Goal: Information Seeking & Learning: Check status

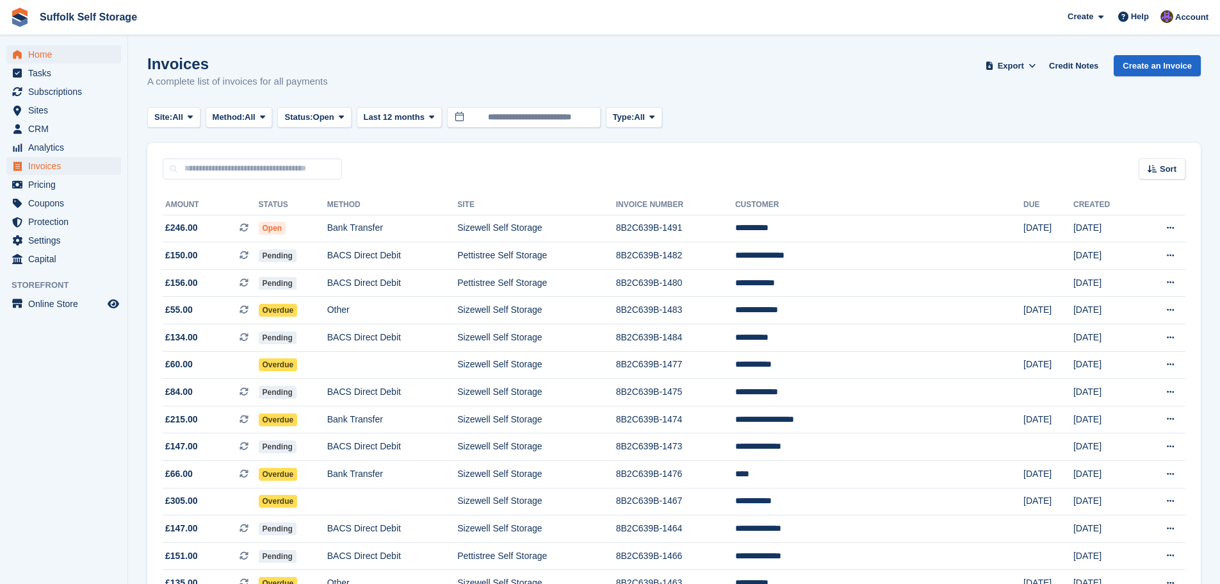
scroll to position [1059, 0]
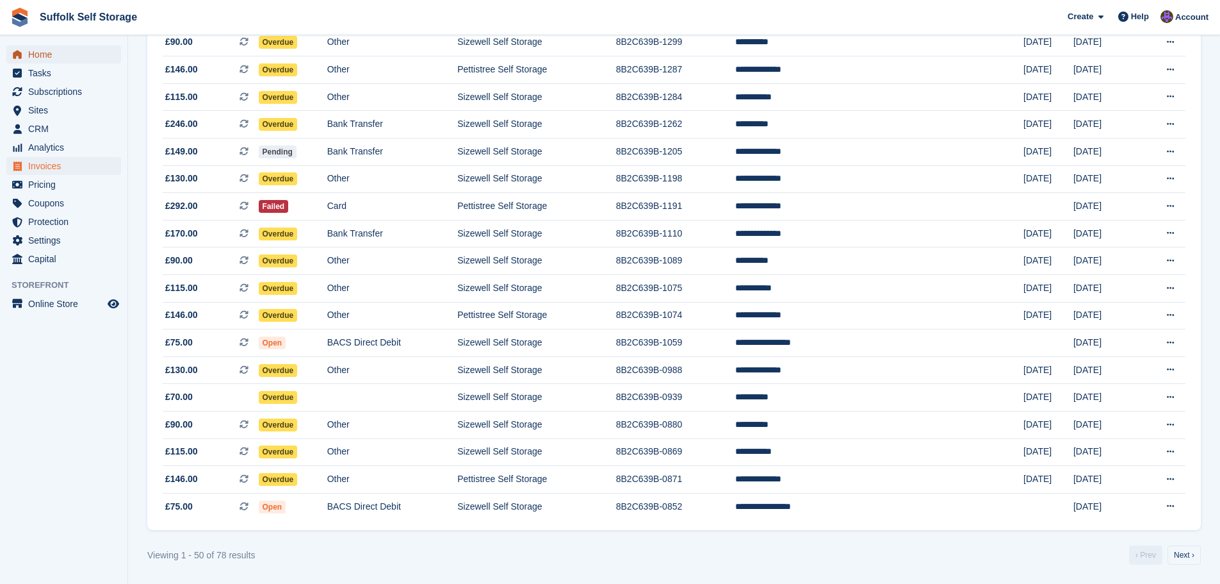
click at [41, 54] on span "Home" at bounding box center [66, 54] width 77 height 18
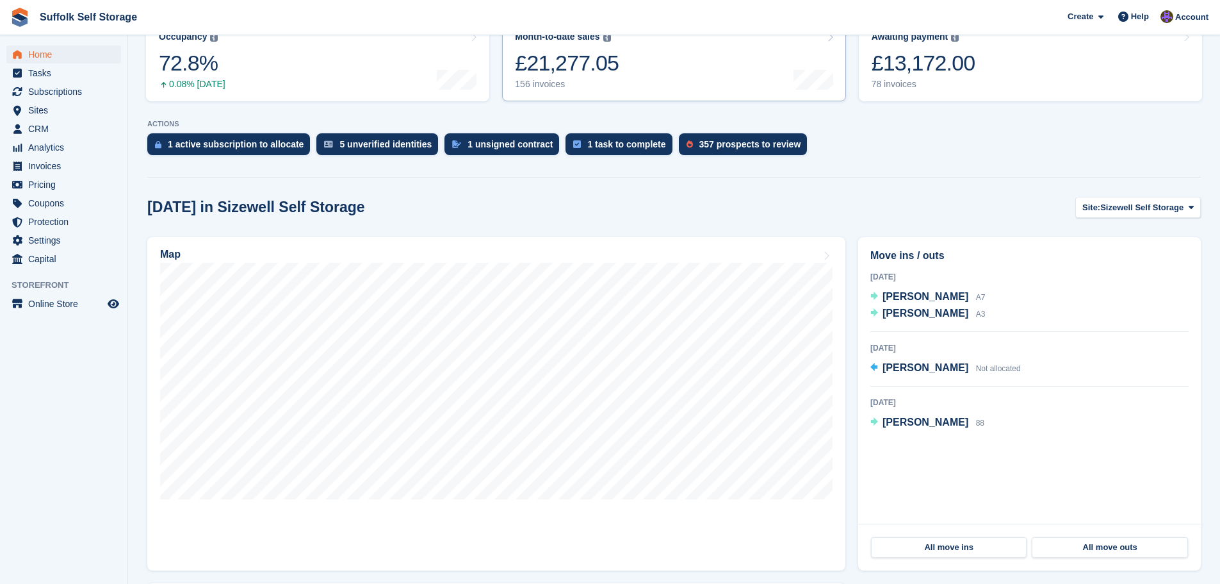
scroll to position [192, 0]
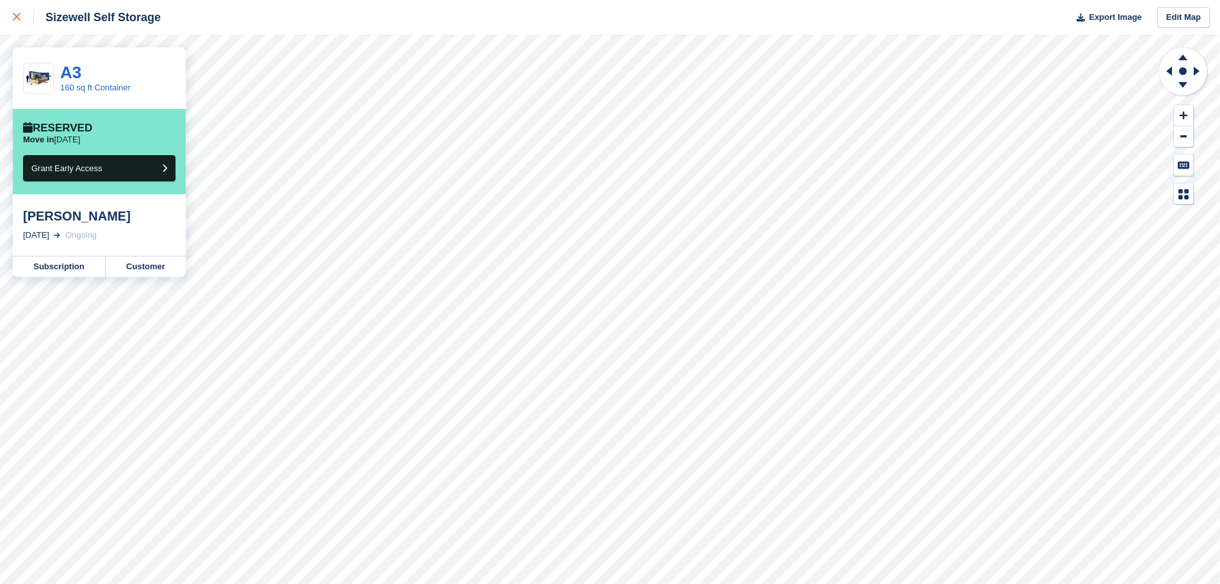
click at [9, 22] on link at bounding box center [17, 17] width 34 height 35
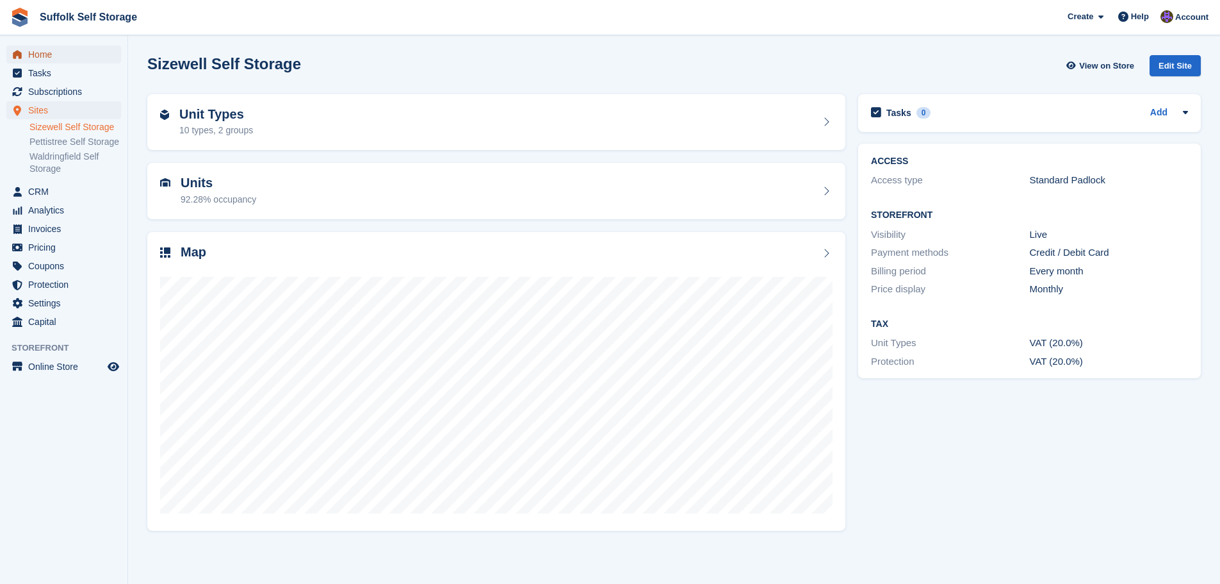
click at [44, 60] on span "Home" at bounding box center [66, 54] width 77 height 18
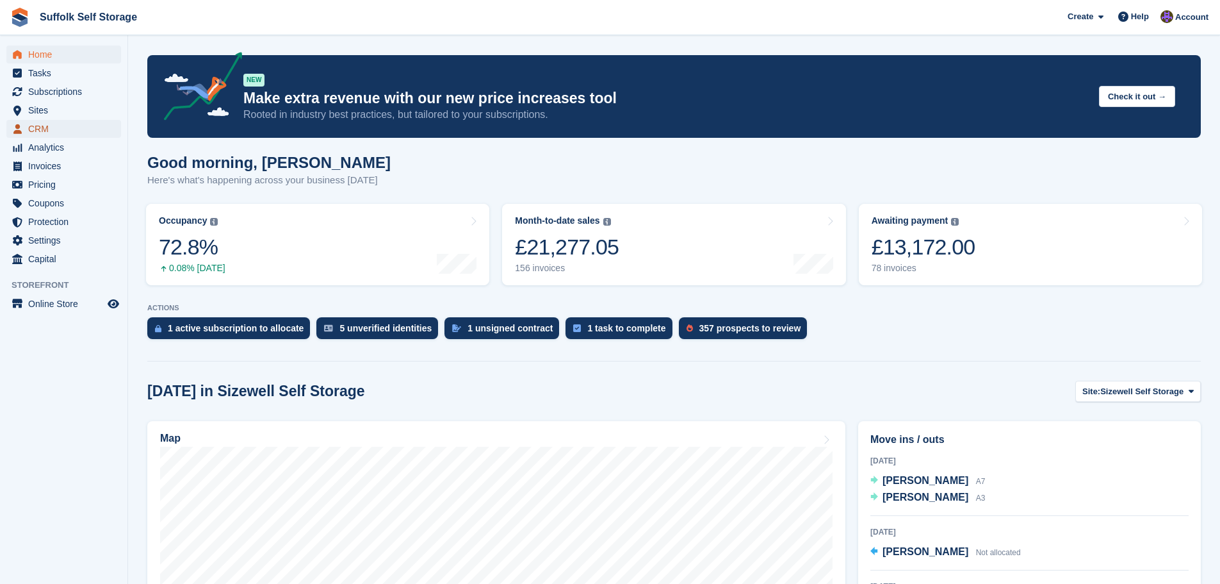
click at [47, 131] on span "CRM" at bounding box center [66, 129] width 77 height 18
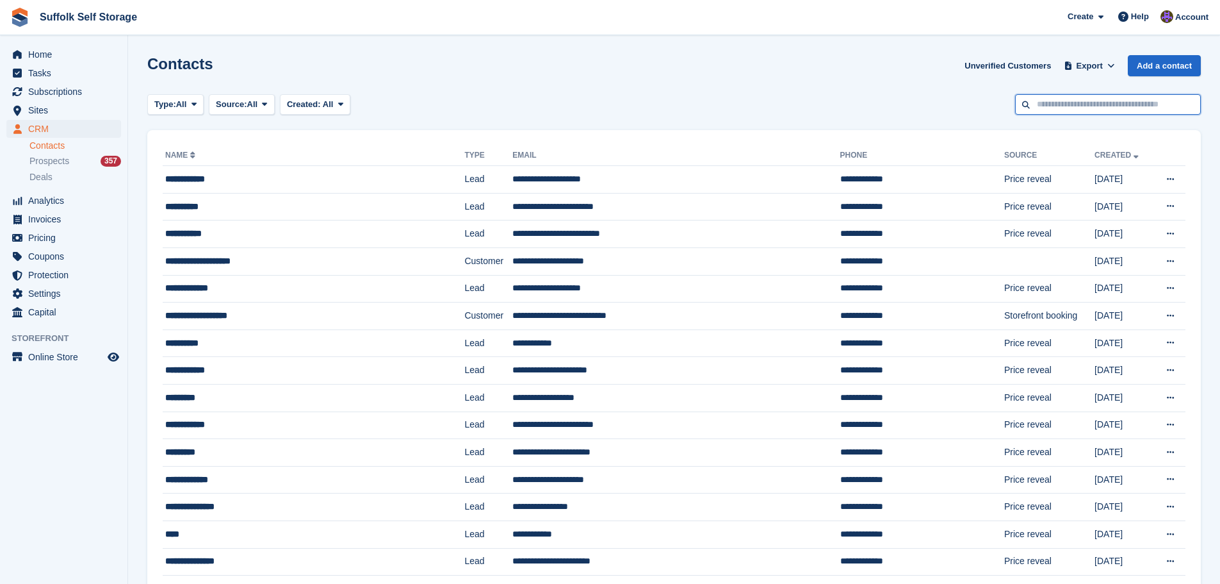
click at [1079, 105] on input "text" at bounding box center [1108, 104] width 186 height 21
type input "*****"
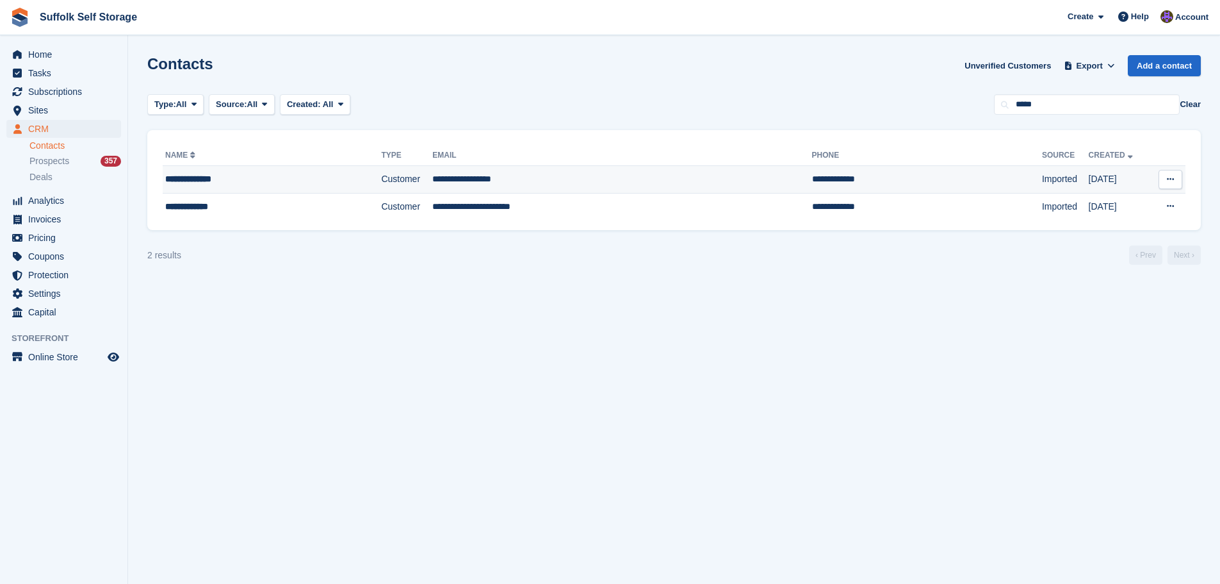
click at [1042, 180] on td "Imported" at bounding box center [1065, 180] width 47 height 28
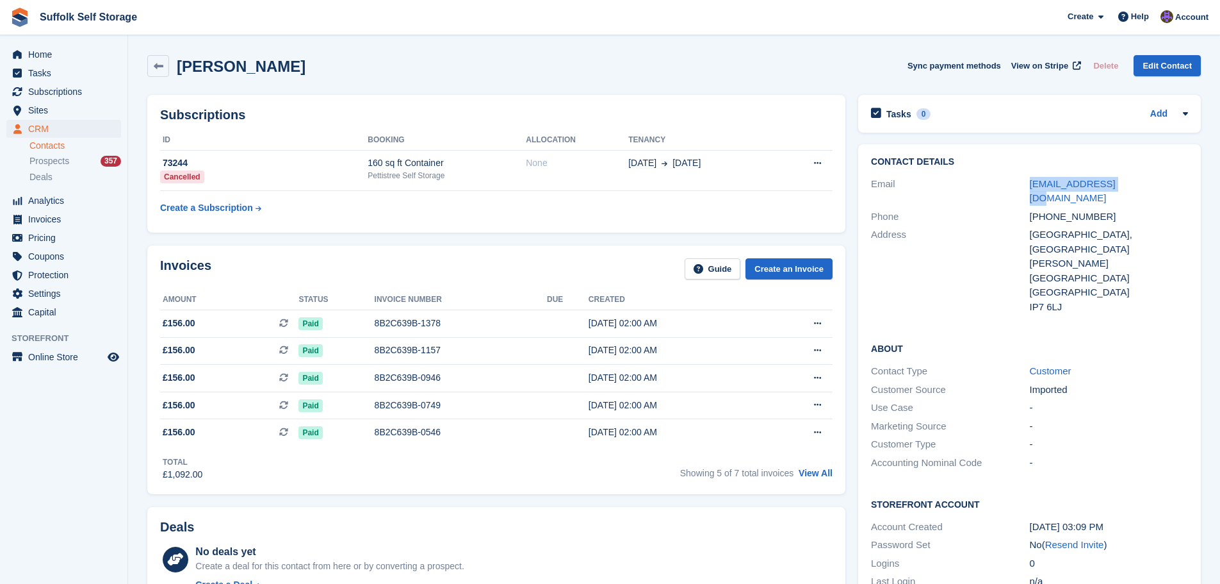
drag, startPoint x: 1133, startPoint y: 181, endPoint x: 1024, endPoint y: 190, distance: 109.3
click at [1024, 190] on div "Email nigel@8seafood.com" at bounding box center [1029, 191] width 317 height 33
copy div "nigel@8seafood.com"
click at [1135, 180] on div "nigel@8seafood.com" at bounding box center [1109, 191] width 158 height 29
drag, startPoint x: 1134, startPoint y: 185, endPoint x: 1031, endPoint y: 184, distance: 103.8
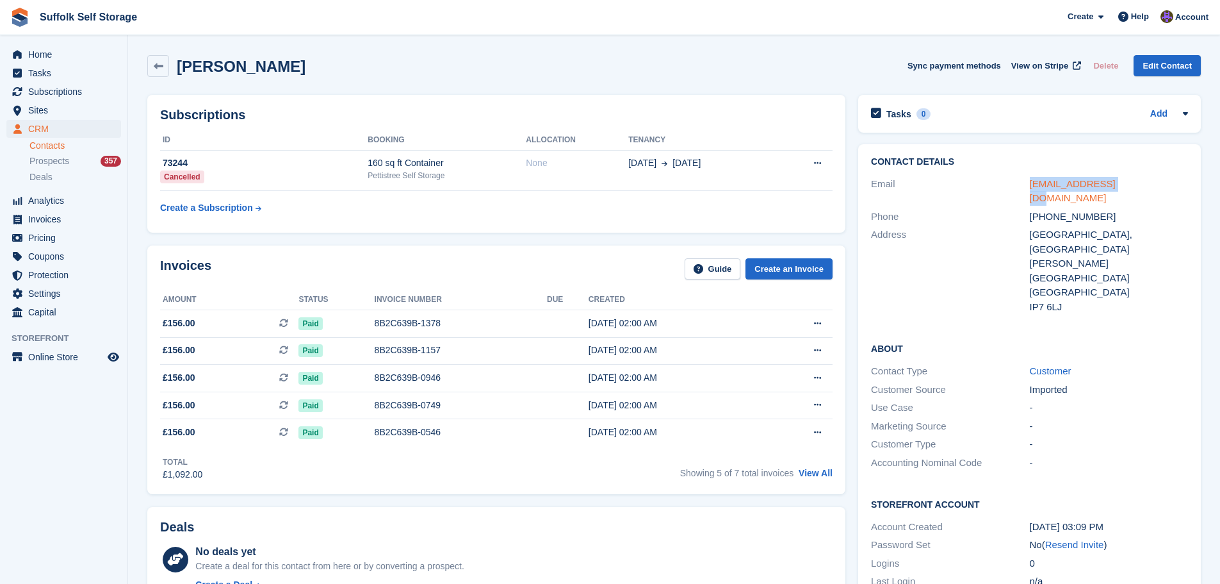
click at [1031, 184] on div "nigel@8seafood.com" at bounding box center [1109, 191] width 158 height 29
copy link "nigel@8seafood.com"
click at [49, 58] on span "Home" at bounding box center [66, 54] width 77 height 18
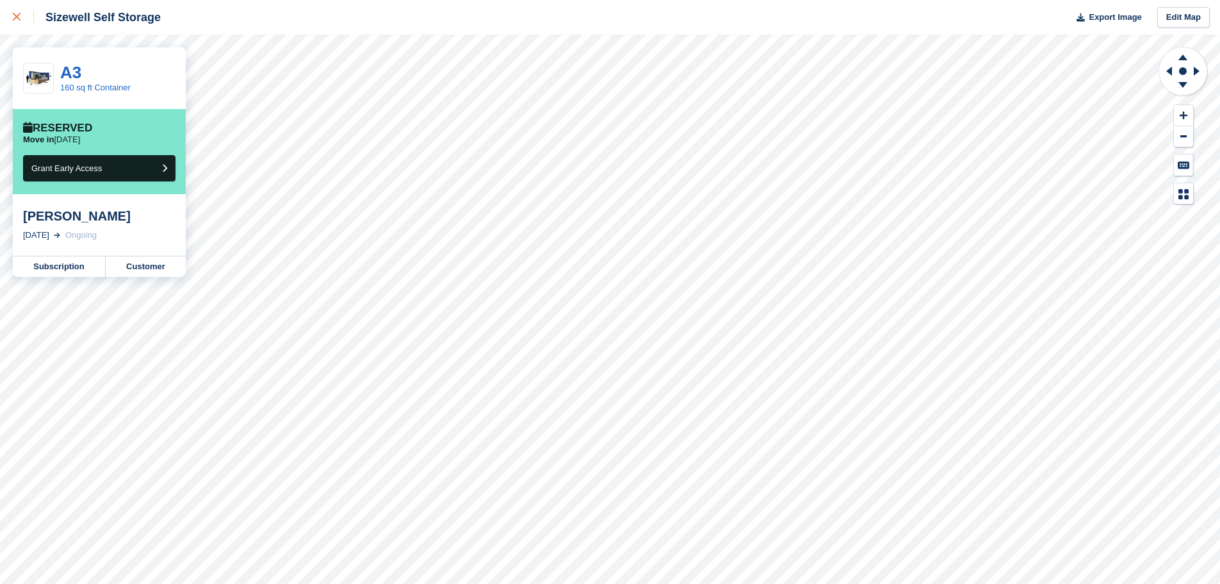
click at [15, 23] on div at bounding box center [23, 17] width 21 height 15
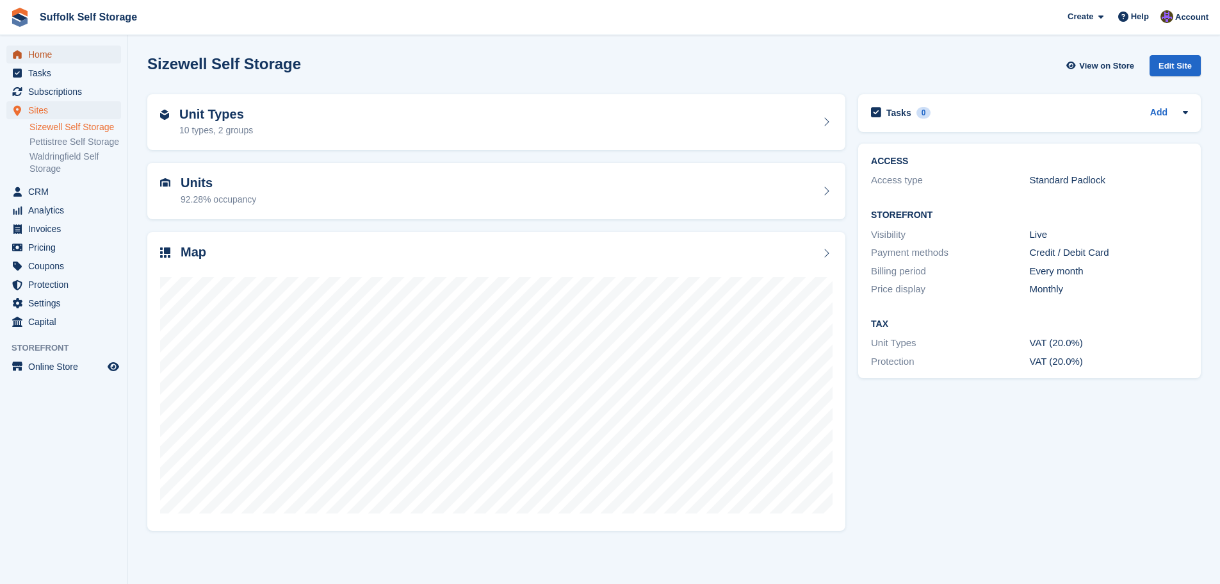
click at [38, 54] on span "Home" at bounding box center [66, 54] width 77 height 18
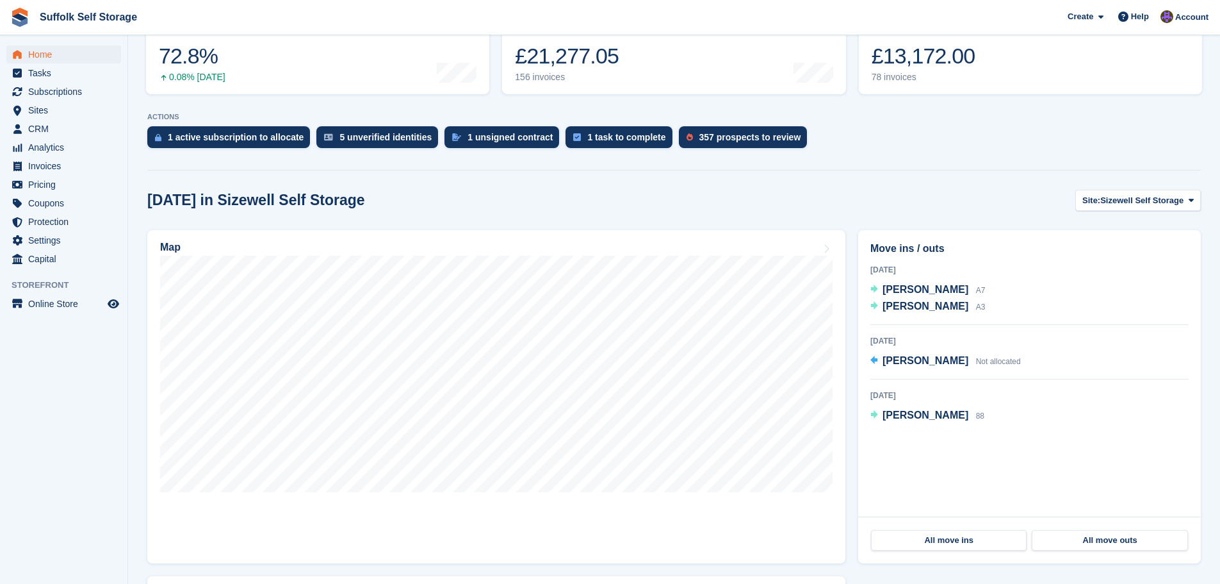
scroll to position [192, 0]
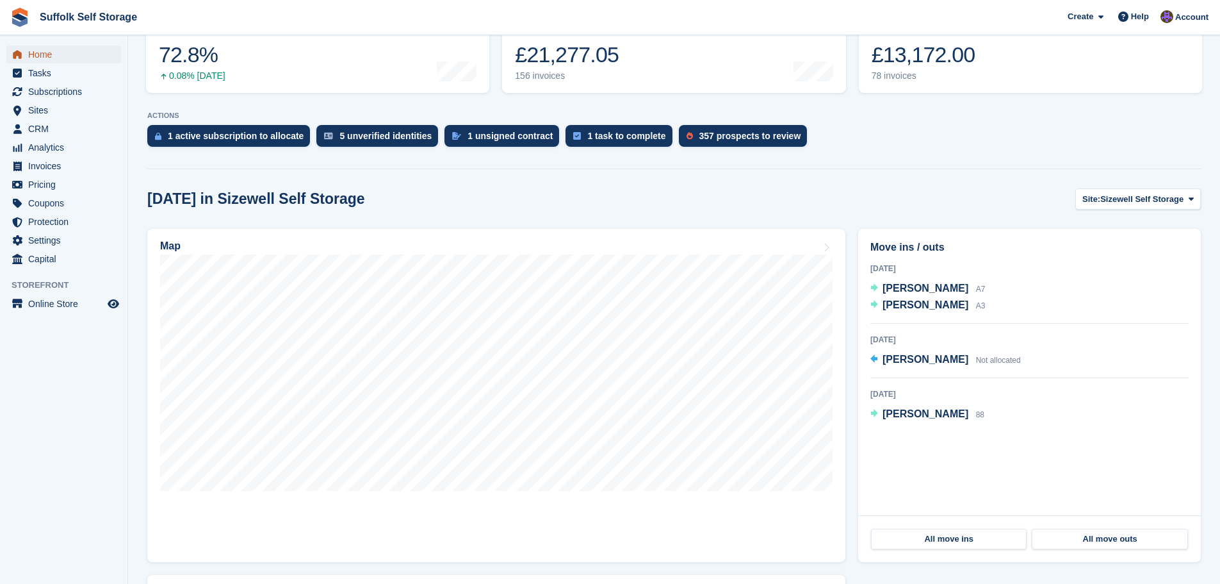
click at [48, 56] on span "Home" at bounding box center [66, 54] width 77 height 18
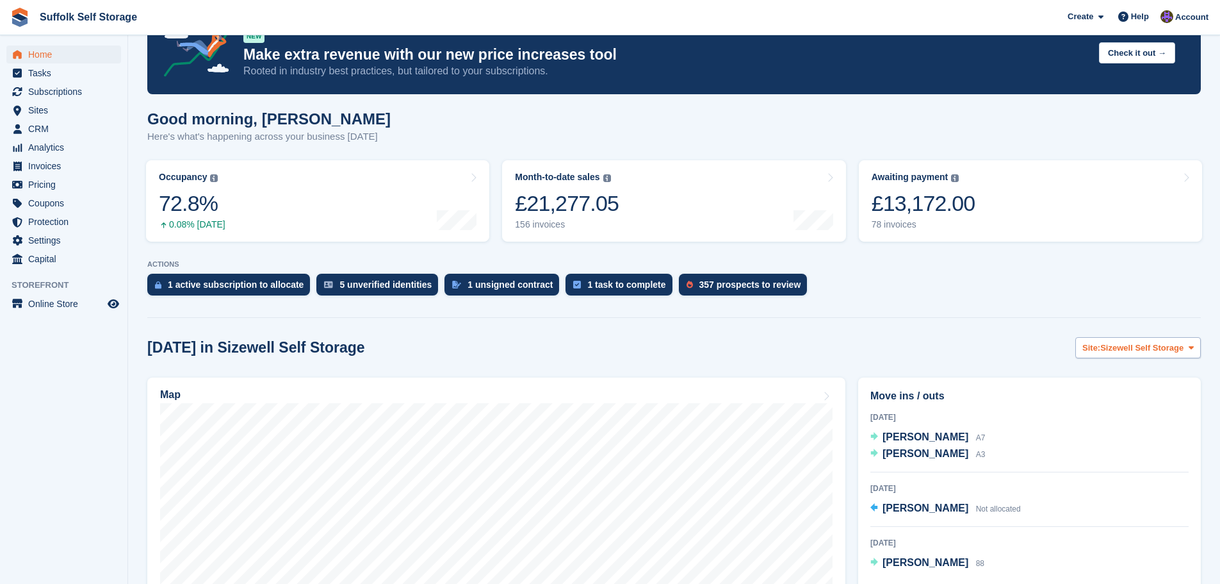
scroll to position [64, 0]
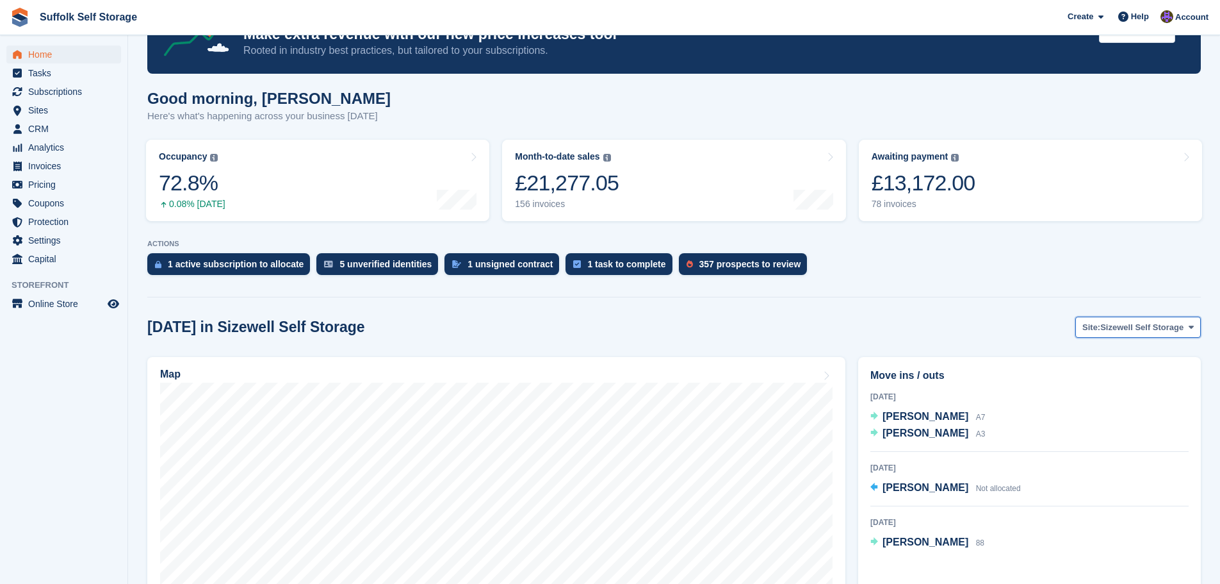
click at [1169, 327] on span "Sizewell Self Storage" at bounding box center [1142, 327] width 83 height 13
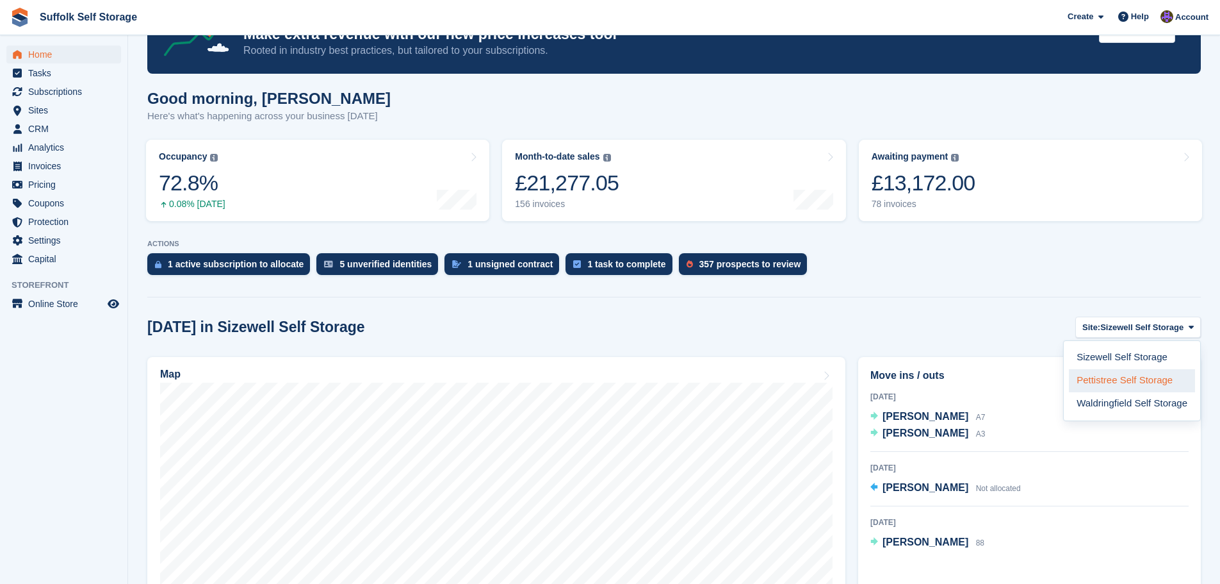
click at [1134, 377] on link "Pettistree Self Storage" at bounding box center [1132, 380] width 126 height 23
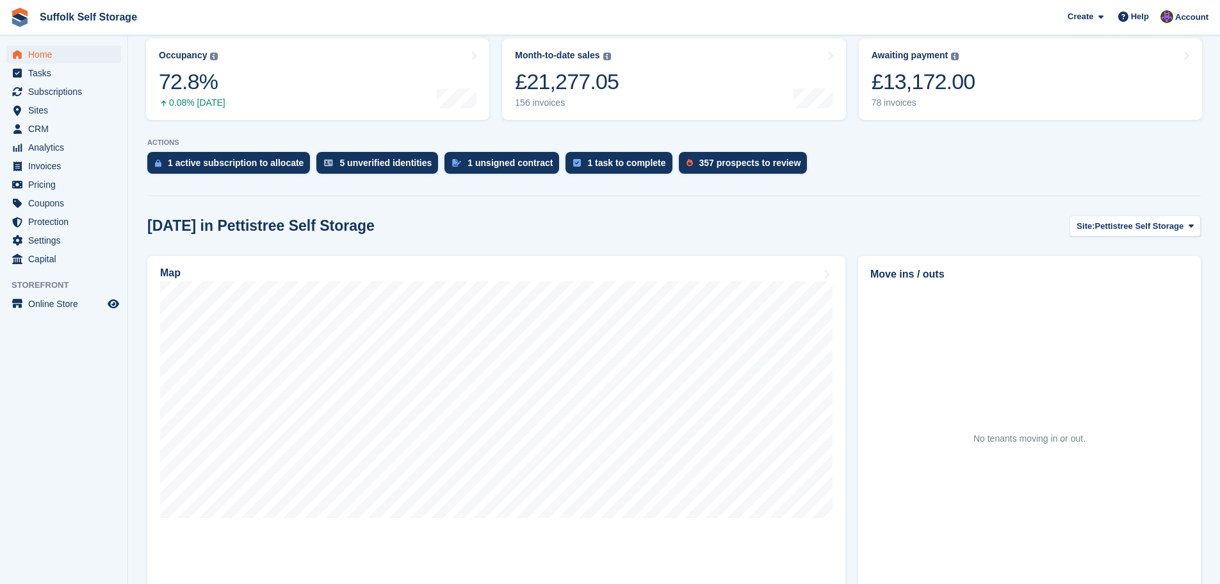
scroll to position [192, 0]
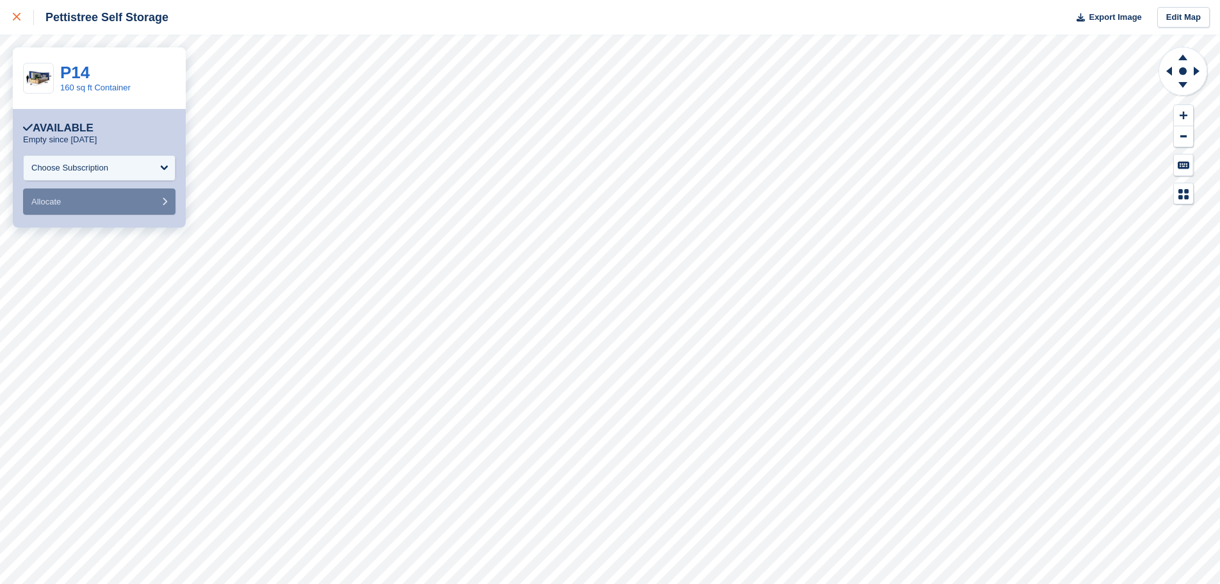
click at [20, 23] on div at bounding box center [23, 17] width 21 height 15
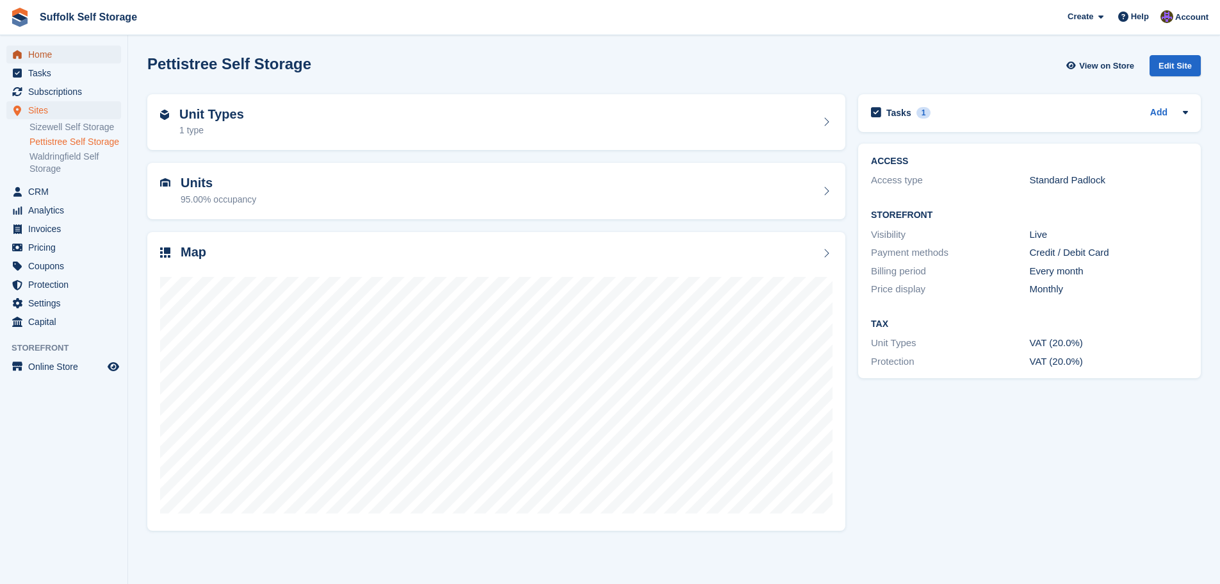
click at [50, 49] on span "Home" at bounding box center [66, 54] width 77 height 18
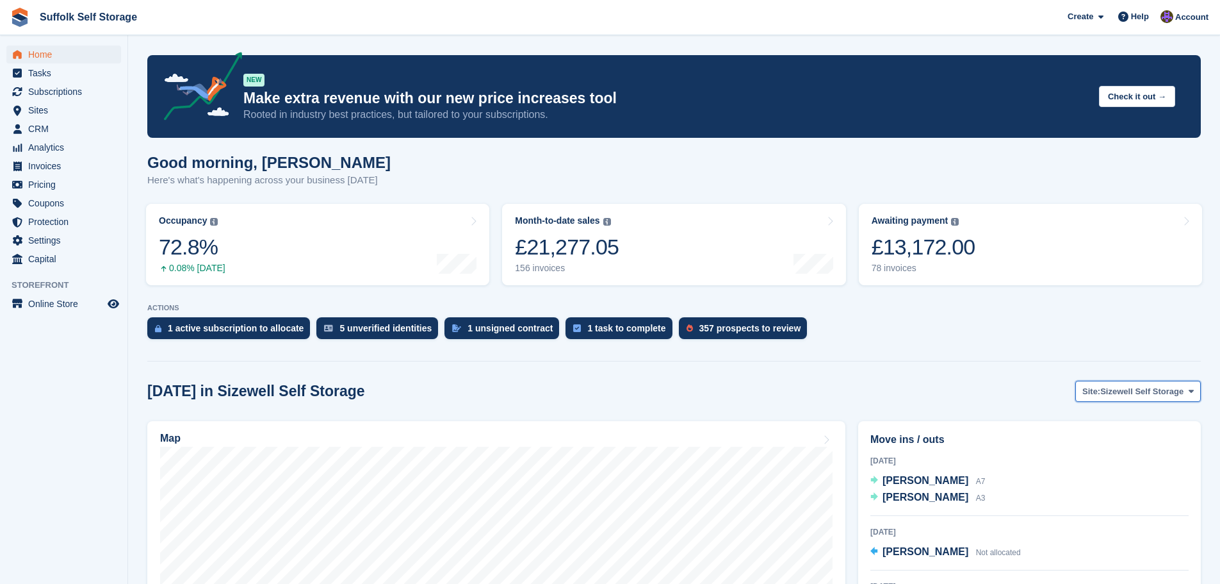
click at [1146, 395] on span "Sizewell Self Storage" at bounding box center [1142, 391] width 83 height 13
click at [1150, 470] on link "Waldringfield Self Storage" at bounding box center [1132, 467] width 126 height 23
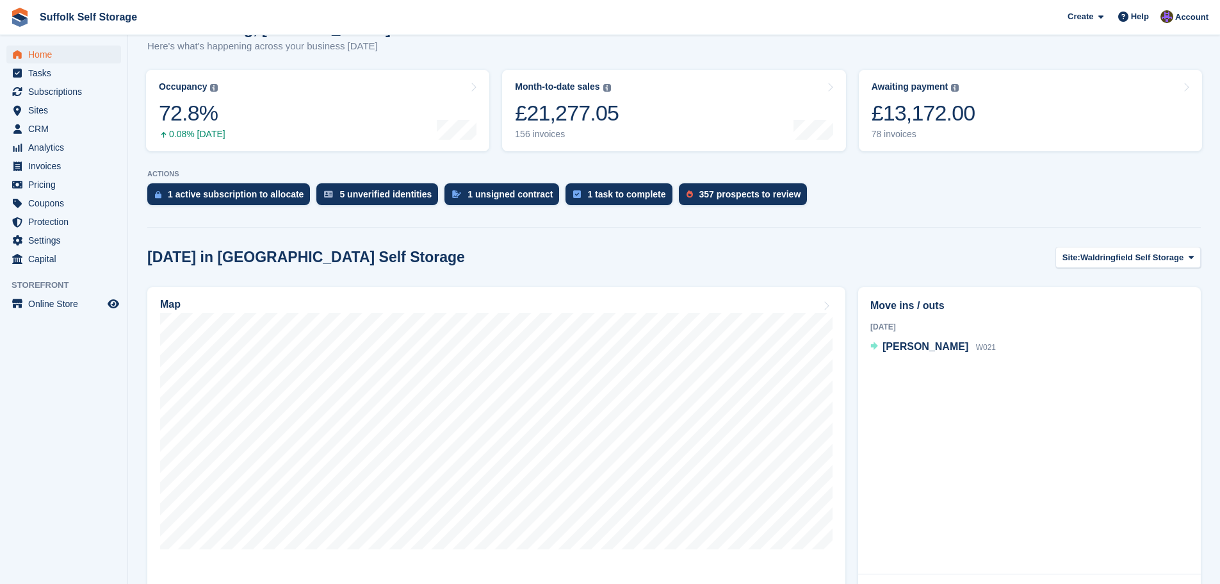
scroll to position [192, 0]
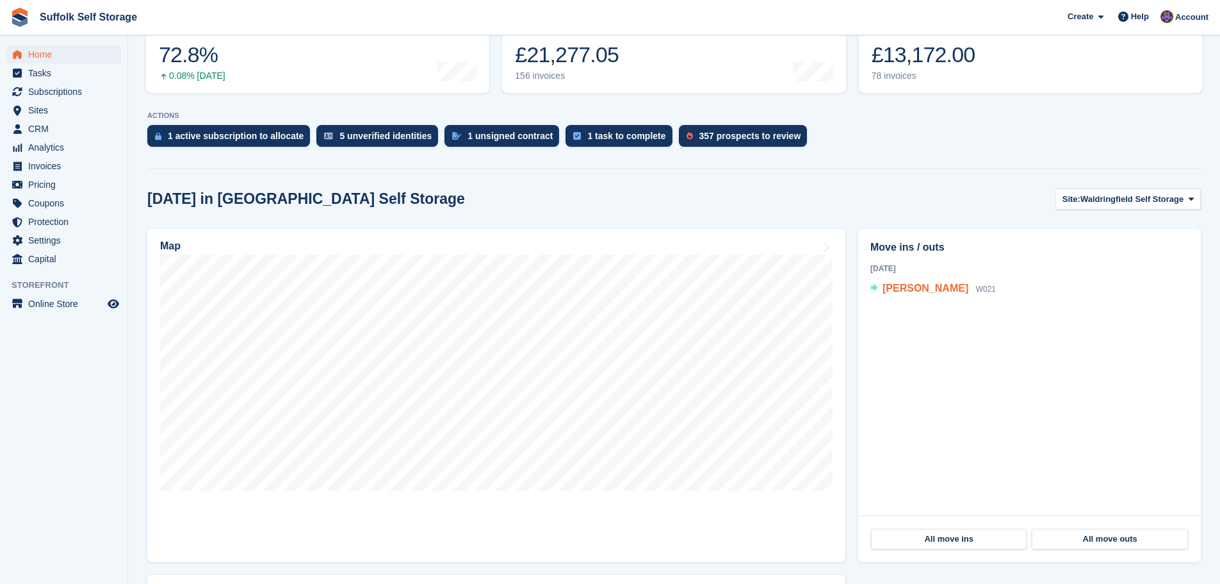
click at [922, 288] on span "[PERSON_NAME]" at bounding box center [926, 287] width 86 height 11
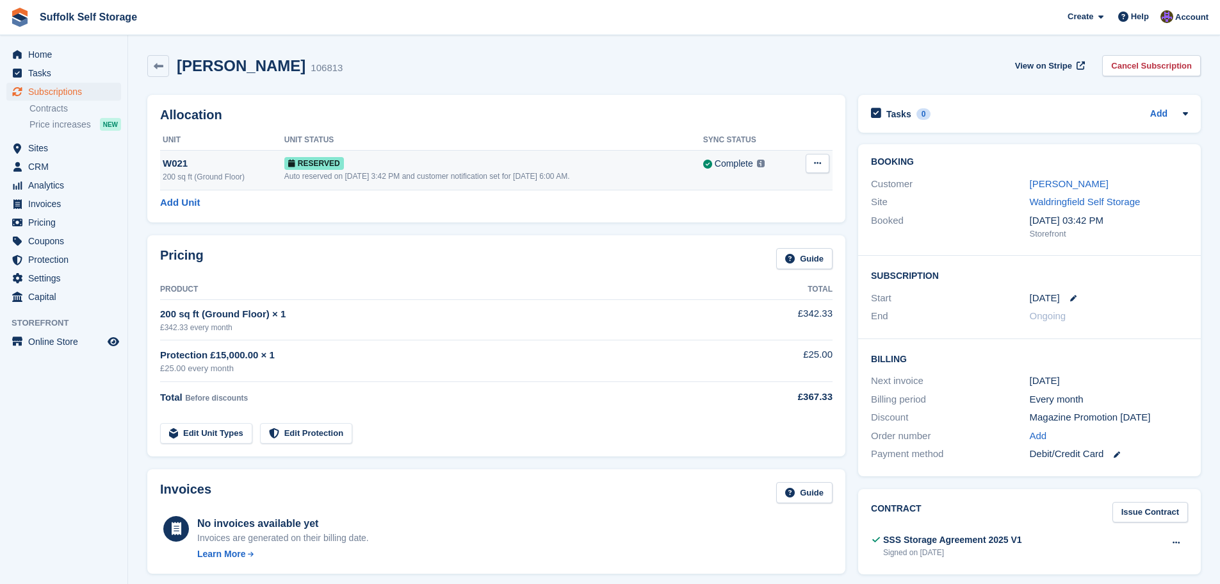
click at [544, 173] on div "Auto reserved on [DATE] 3:42 PM and customer notification set for [DATE] 6:00 A…" at bounding box center [493, 176] width 419 height 12
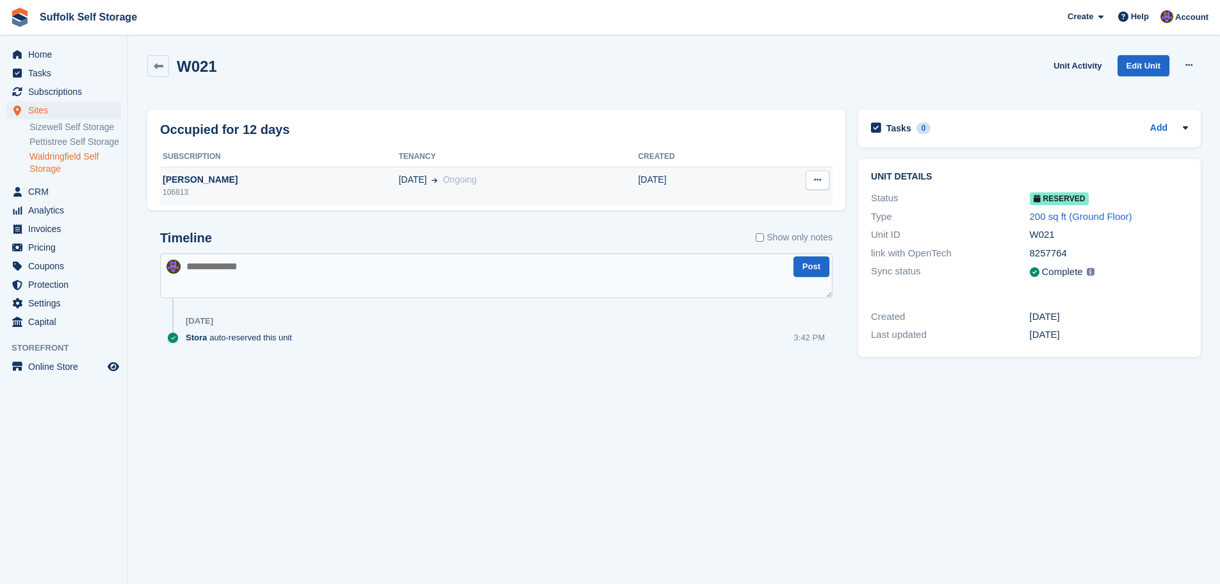
click at [552, 179] on div "11 Oct Ongoing" at bounding box center [518, 179] width 240 height 13
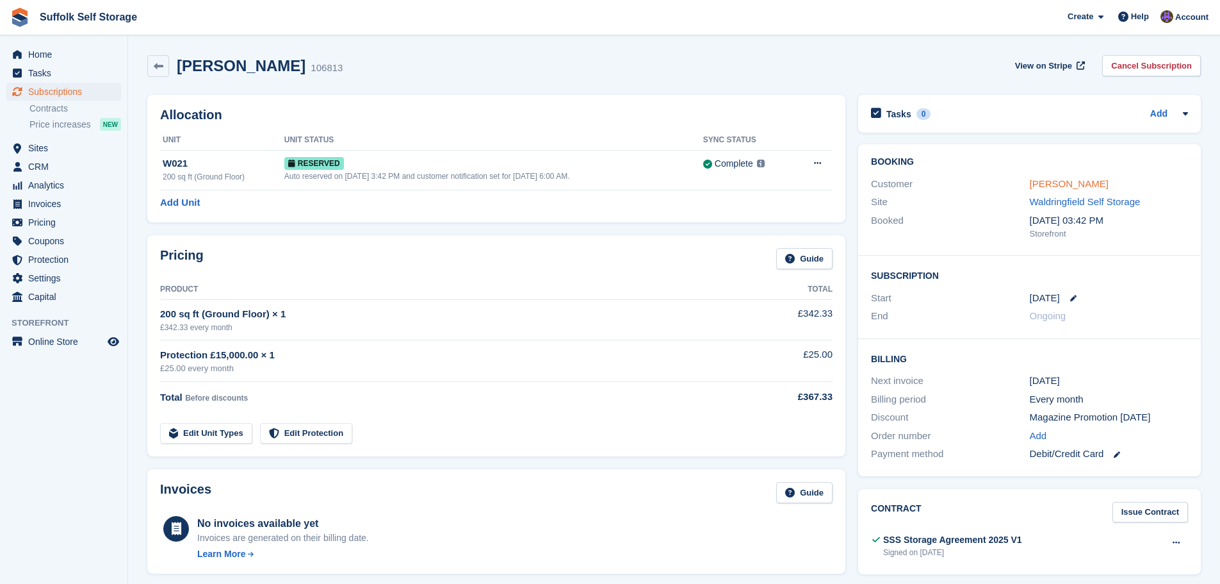
click at [1070, 183] on link "[PERSON_NAME]" at bounding box center [1069, 183] width 79 height 11
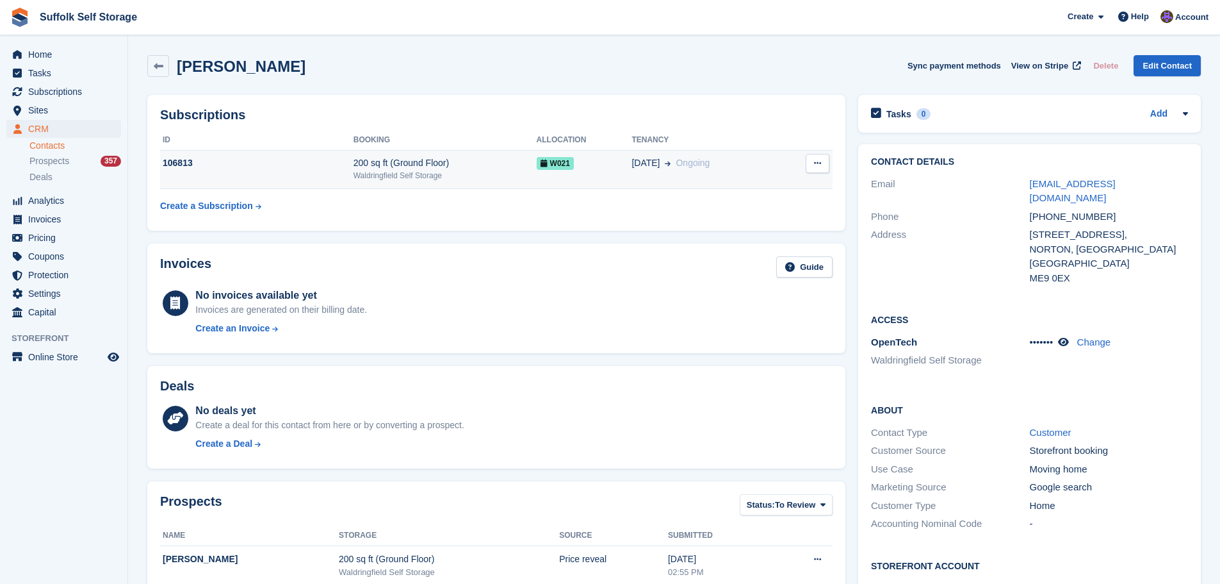
click at [396, 166] on div "200 sq ft (Ground Floor)" at bounding box center [445, 162] width 183 height 13
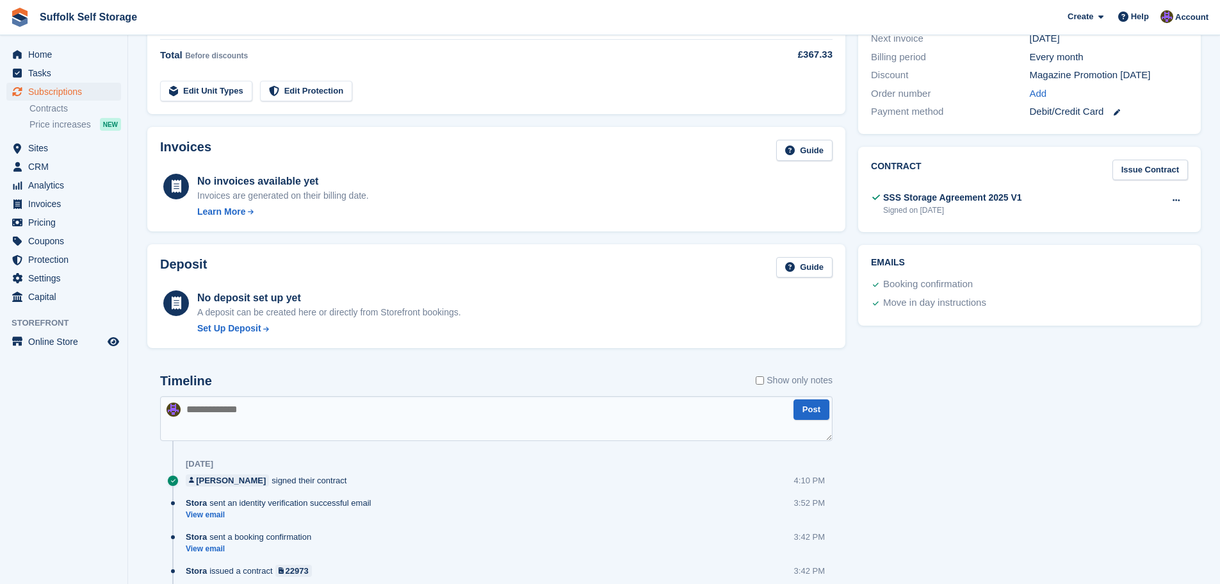
scroll to position [435, 0]
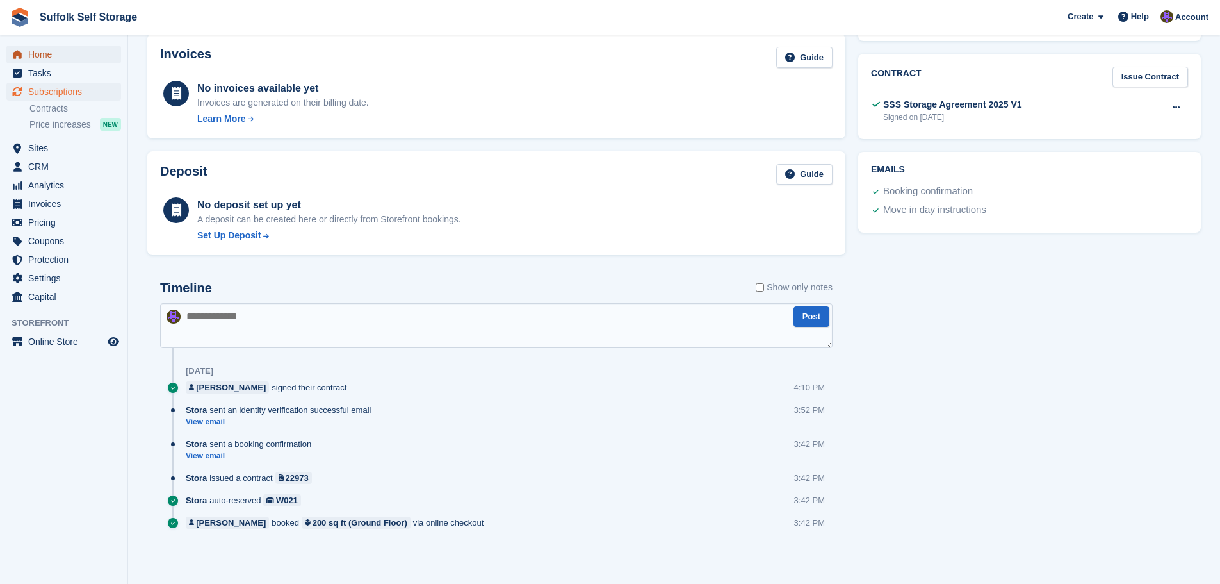
click at [31, 59] on span "Home" at bounding box center [66, 54] width 77 height 18
